Goal: Communication & Community: Answer question/provide support

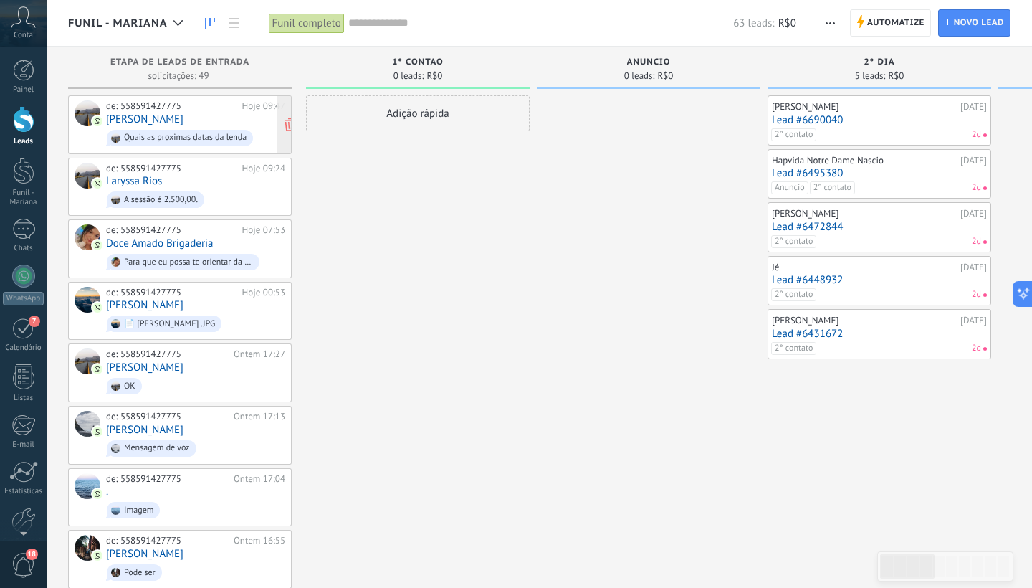
click at [208, 122] on div "de: 558591427775 Hoje 09:47 [PERSON_NAME] Quais as proximas datas da lenda" at bounding box center [195, 124] width 179 height 49
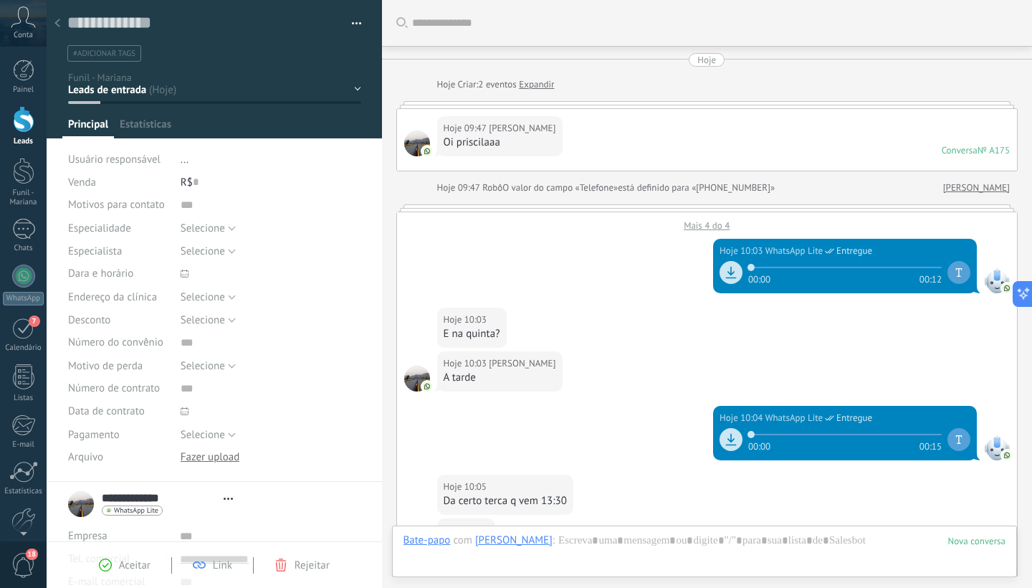
type textarea "**********"
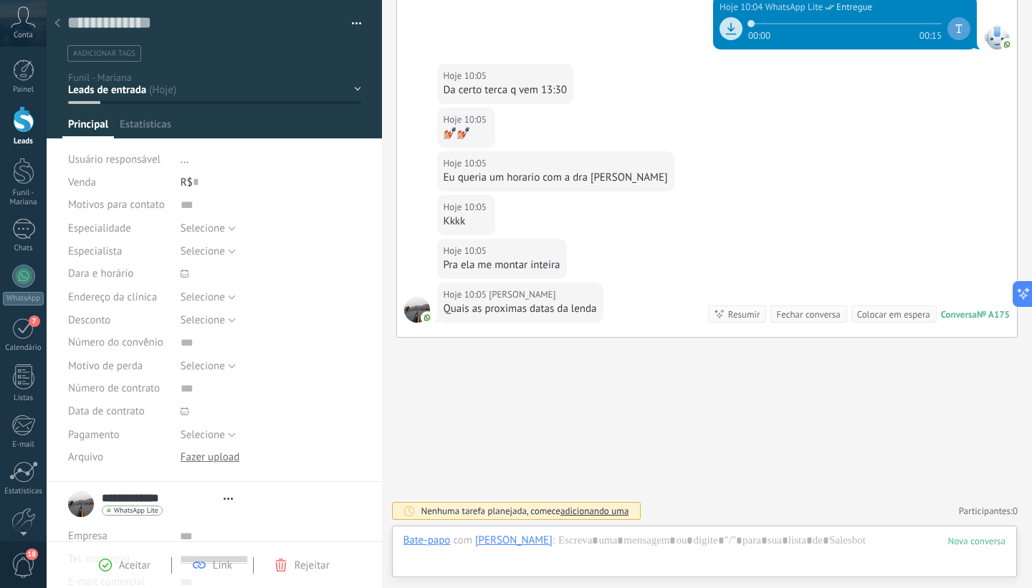
scroll to position [22, 0]
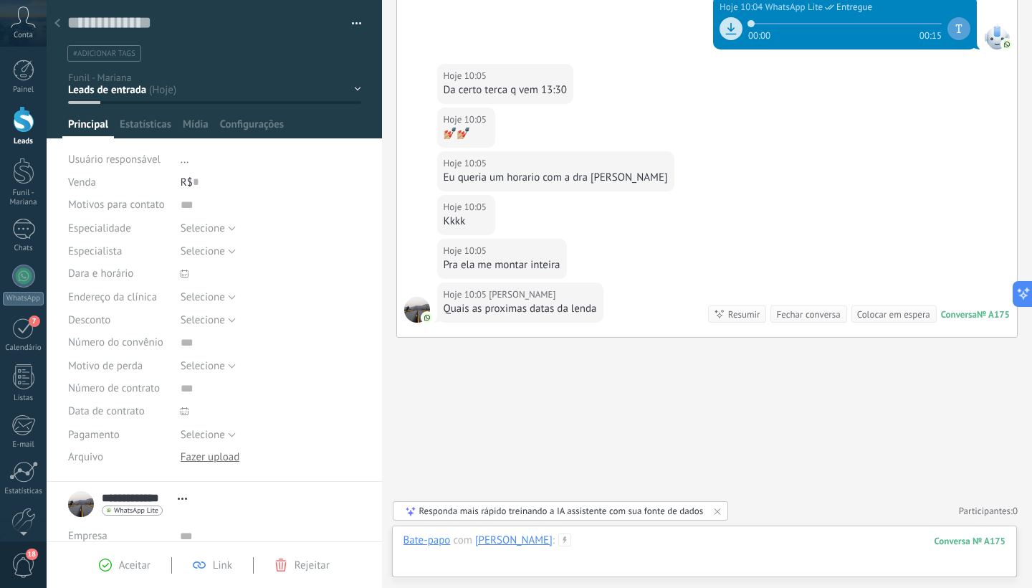
click at [495, 556] on div at bounding box center [705, 554] width 603 height 43
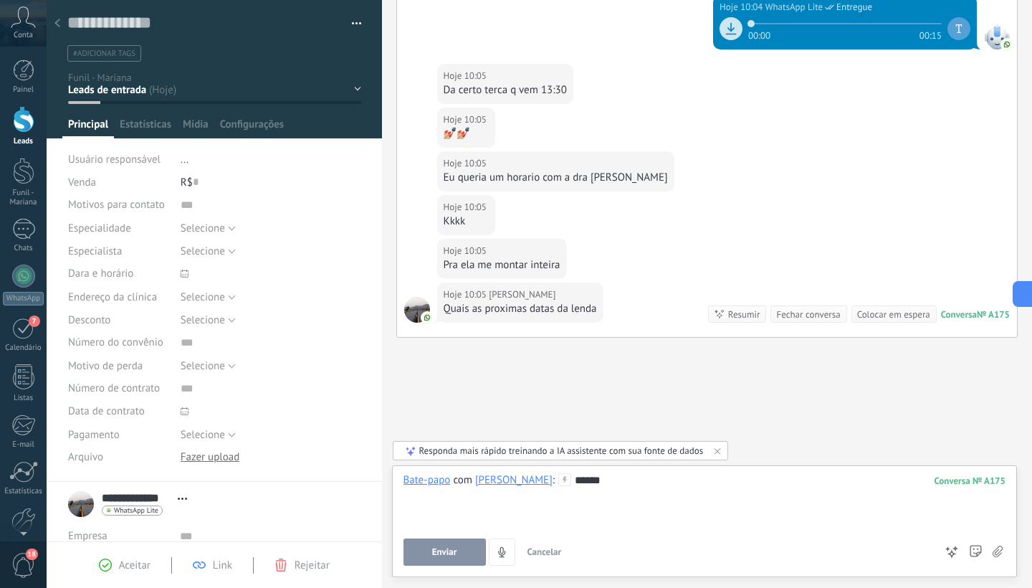
click at [442, 556] on span "Enviar" at bounding box center [444, 552] width 25 height 10
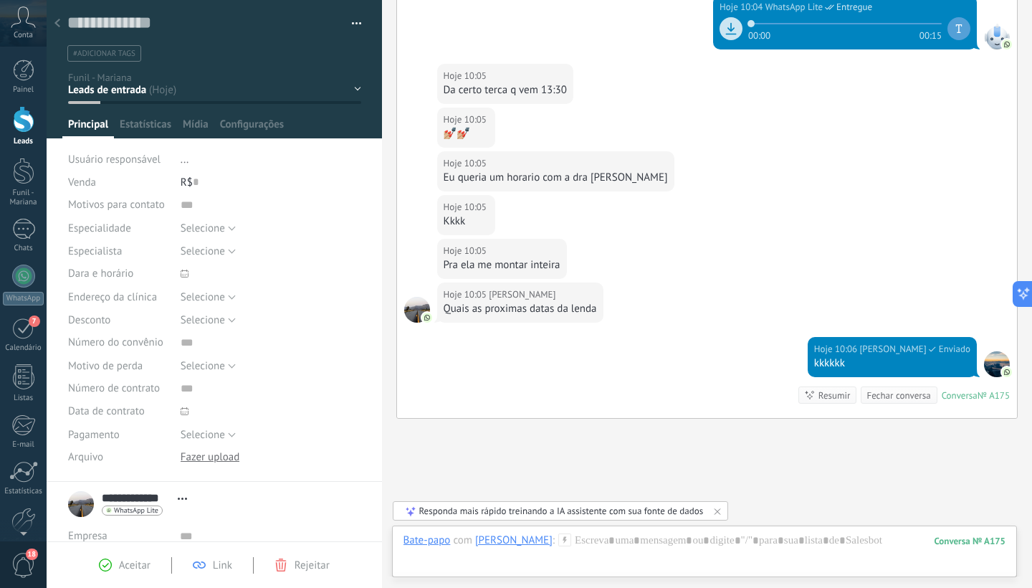
scroll to position [492, 0]
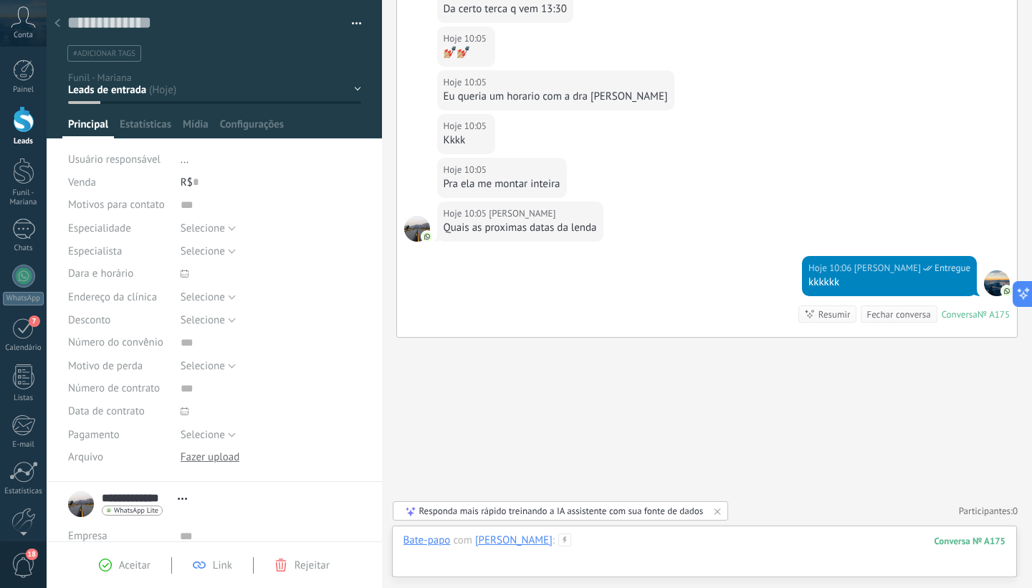
click at [604, 554] on div at bounding box center [705, 554] width 603 height 43
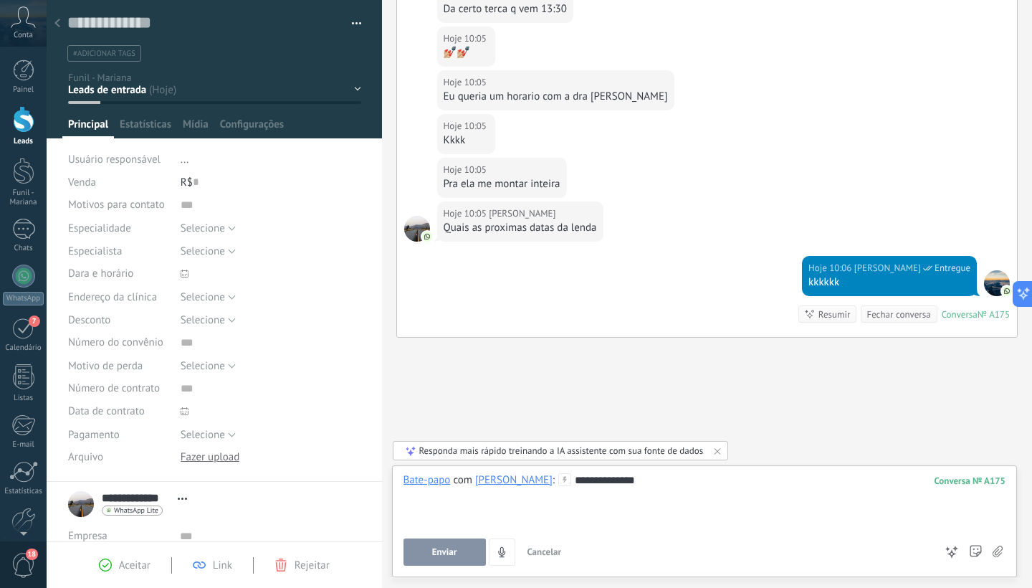
click at [452, 554] on span "Enviar" at bounding box center [444, 552] width 25 height 10
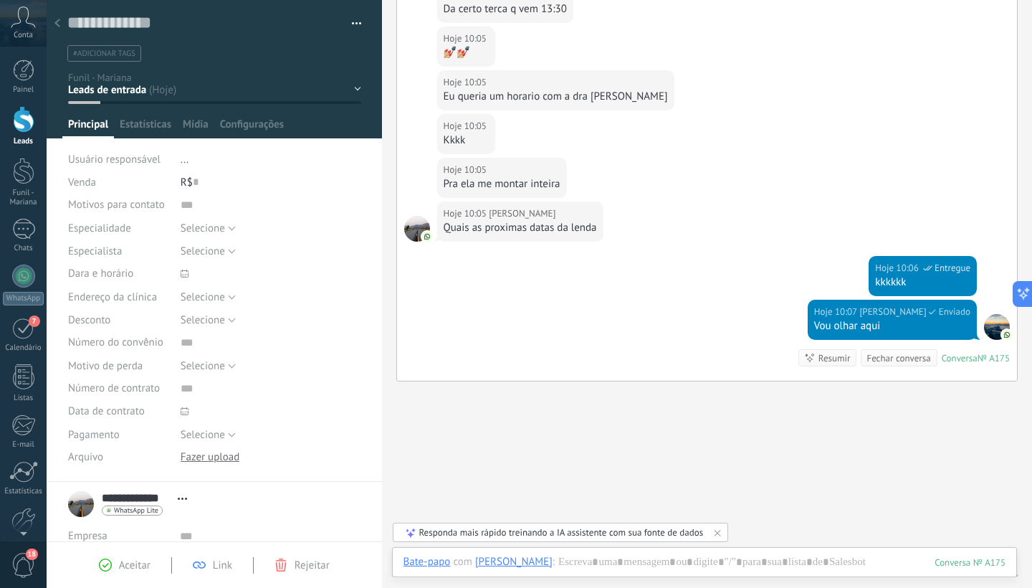
scroll to position [498, 0]
